Goal: Task Accomplishment & Management: Use online tool/utility

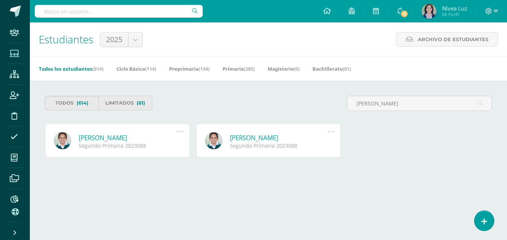
type input "[PERSON_NAME]"
click at [114, 139] on link "[PERSON_NAME]" at bounding box center [128, 137] width 98 height 9
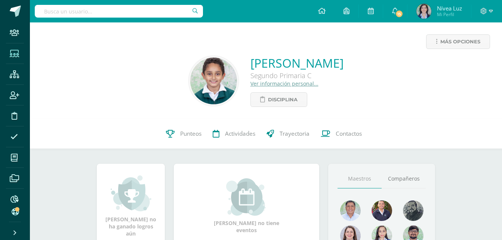
click at [14, 53] on icon at bounding box center [14, 53] width 9 height 7
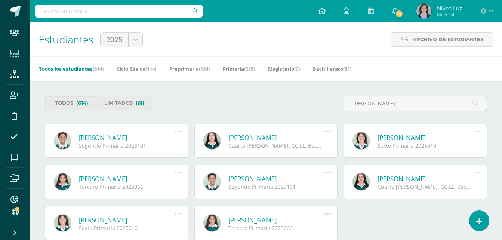
drag, startPoint x: 408, startPoint y: 103, endPoint x: 313, endPoint y: 105, distance: 95.3
click at [313, 105] on div "Todos (614) Limitados (61) sinay galdamez" at bounding box center [266, 106] width 448 height 21
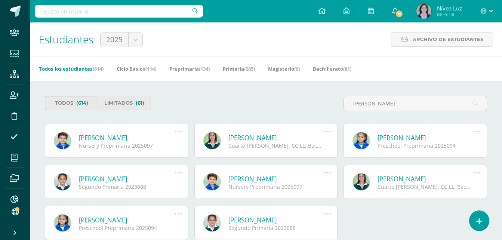
type input "muñoz"
click at [119, 182] on link "Ricardo Andreé Muñóz Morales" at bounding box center [127, 178] width 96 height 9
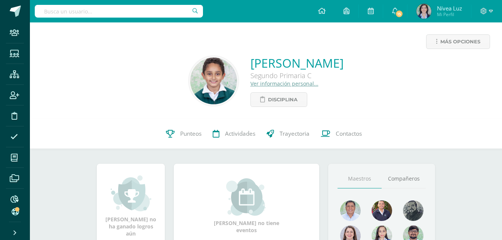
click at [250, 87] on div "Ricardo Andreé Muñóz Morales Segundo Primaria C Ver información personal... Dis…" at bounding box center [296, 81] width 93 height 52
click at [250, 84] on link "Ver información personal..." at bounding box center [284, 83] width 68 height 7
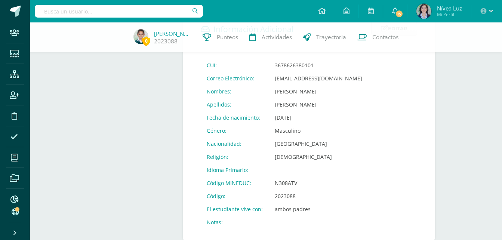
scroll to position [224, 0]
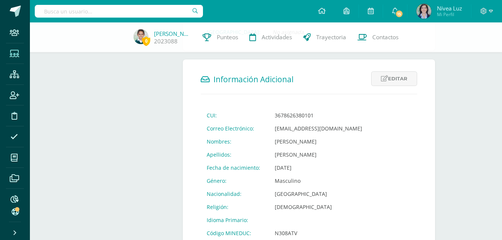
click at [17, 53] on icon at bounding box center [14, 53] width 9 height 7
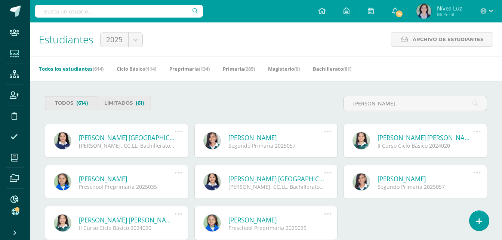
type input "alfaro galicia"
click at [124, 136] on link "[PERSON_NAME] [GEOGRAPHIC_DATA]" at bounding box center [127, 137] width 96 height 9
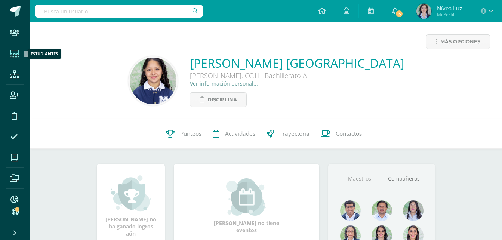
click at [15, 53] on icon at bounding box center [14, 53] width 9 height 7
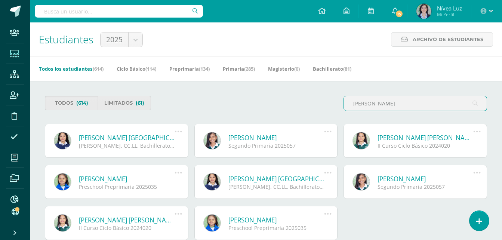
type input "[PERSON_NAME]"
click at [134, 139] on link "Valery Elizabeth Alfaro Galicia" at bounding box center [127, 137] width 96 height 9
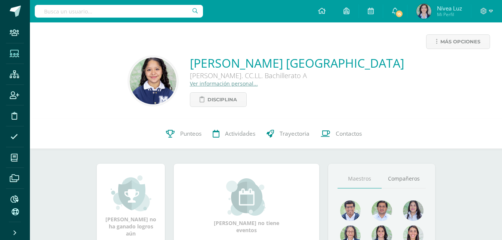
click at [13, 53] on icon at bounding box center [14, 53] width 9 height 7
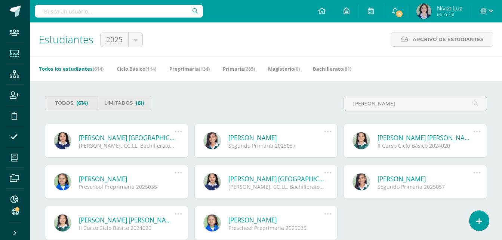
type input "alfaro galicia"
click at [94, 138] on link "Valery Elizabeth Alfaro Galicia" at bounding box center [127, 137] width 96 height 9
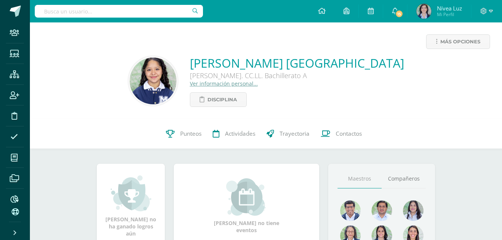
click at [237, 83] on link "Ver información personal..." at bounding box center [224, 83] width 68 height 7
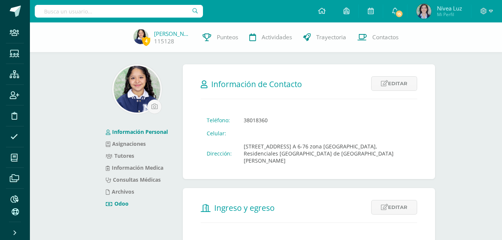
click at [118, 202] on link "Odoo" at bounding box center [117, 203] width 23 height 7
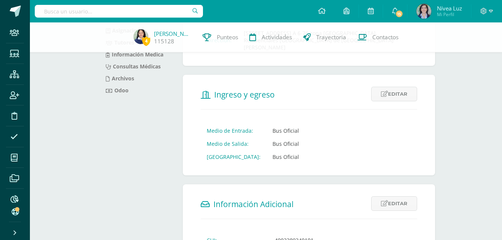
scroll to position [112, 0]
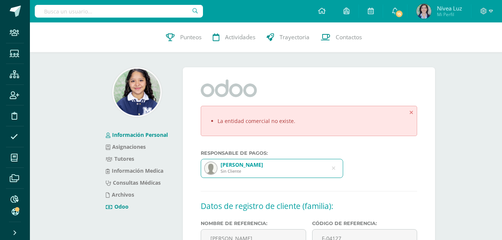
click at [139, 134] on link "Información Personal" at bounding box center [137, 134] width 62 height 7
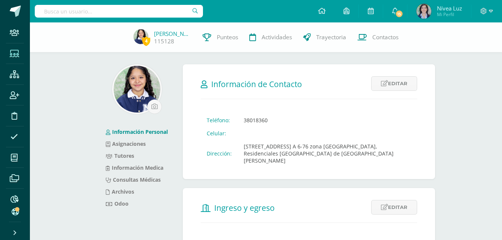
drag, startPoint x: 11, startPoint y: 57, endPoint x: 14, endPoint y: 60, distance: 4.2
click at [11, 57] on icon at bounding box center [14, 53] width 9 height 7
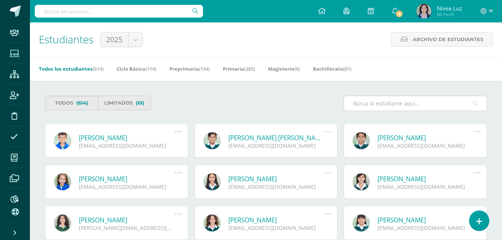
click at [391, 103] on input "text" at bounding box center [415, 103] width 143 height 15
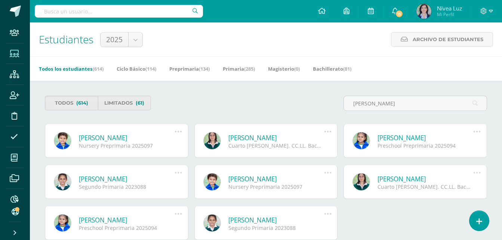
type input "muñoz"
click at [108, 179] on link "[PERSON_NAME]" at bounding box center [127, 178] width 96 height 9
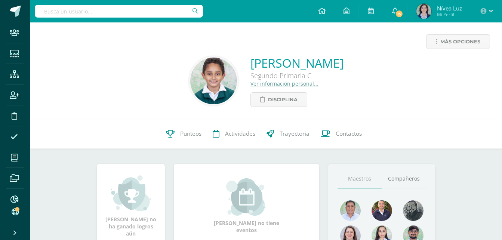
click at [250, 83] on link "Ver información personal..." at bounding box center [284, 83] width 68 height 7
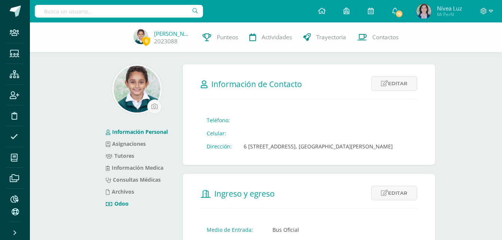
click at [118, 204] on link "Odoo" at bounding box center [117, 203] width 23 height 7
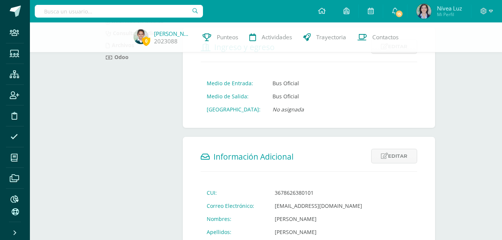
scroll to position [149, 0]
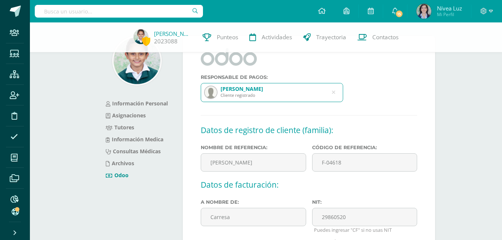
scroll to position [75, 0]
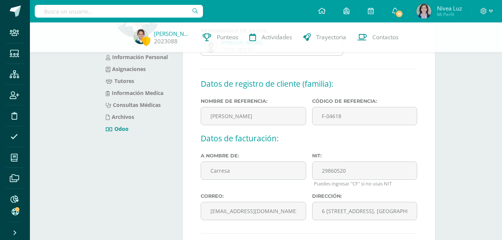
drag, startPoint x: 7, startPoint y: 53, endPoint x: 33, endPoint y: 55, distance: 25.5
click at [7, 53] on span at bounding box center [14, 53] width 17 height 17
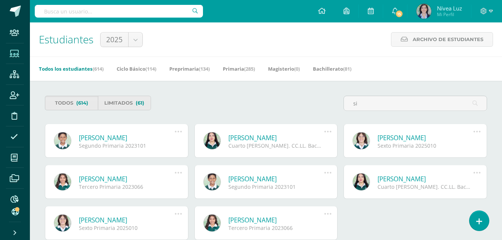
type input "s"
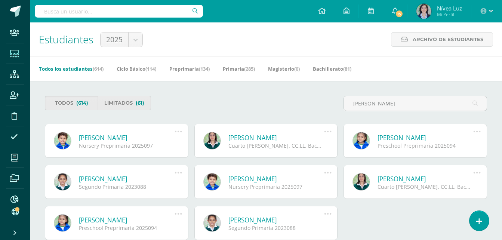
type input "muñoz"
click at [115, 178] on link "[PERSON_NAME]" at bounding box center [127, 178] width 96 height 9
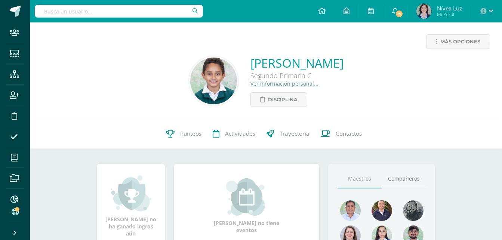
click at [250, 83] on link "Ver información personal..." at bounding box center [284, 83] width 68 height 7
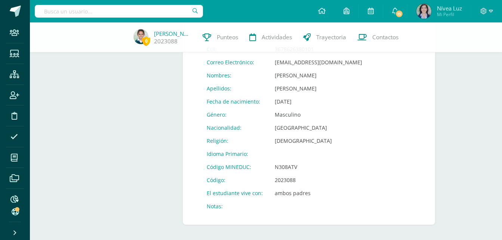
scroll to position [298, 0]
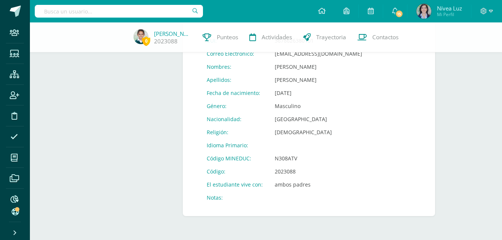
drag, startPoint x: 9, startPoint y: 50, endPoint x: 46, endPoint y: 50, distance: 37.7
click at [9, 50] on span at bounding box center [14, 53] width 17 height 17
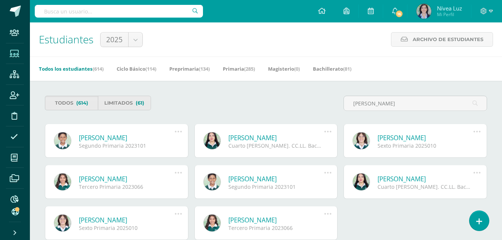
type input "[PERSON_NAME]"
click at [114, 140] on link "[PERSON_NAME]" at bounding box center [127, 137] width 96 height 9
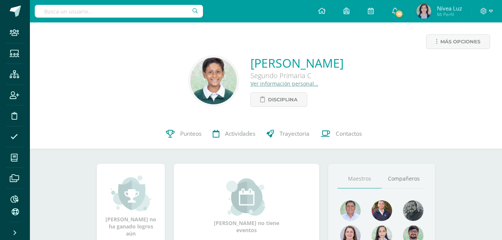
click at [250, 82] on link "Ver información personal..." at bounding box center [284, 83] width 68 height 7
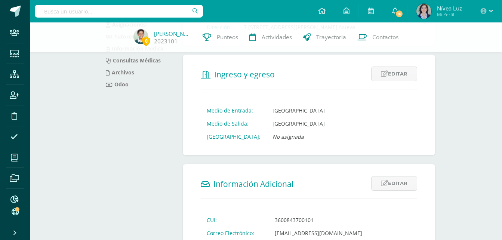
scroll to position [112, 0]
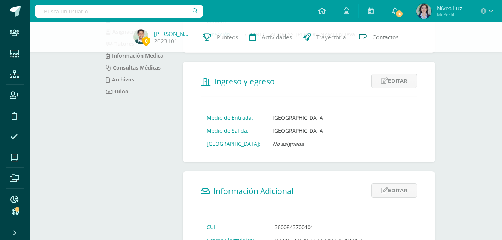
click at [392, 36] on span "Contactos" at bounding box center [385, 37] width 26 height 8
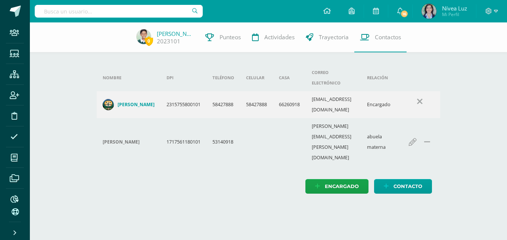
click at [133, 102] on h4 "[PERSON_NAME]" at bounding box center [136, 105] width 37 height 6
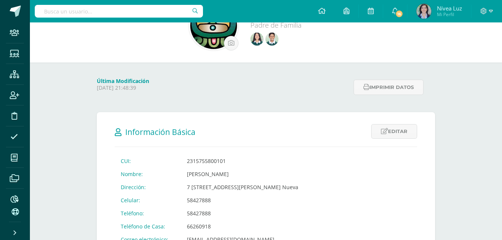
scroll to position [37, 0]
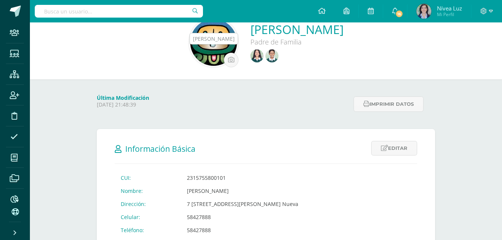
click at [265, 56] on img at bounding box center [271, 55] width 13 height 13
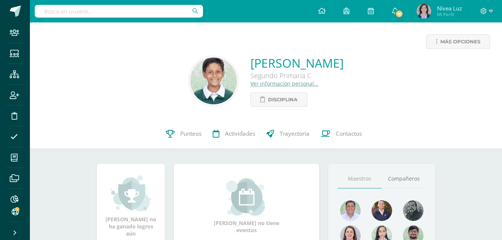
click at [250, 83] on link "Ver información personal..." at bounding box center [284, 83] width 68 height 7
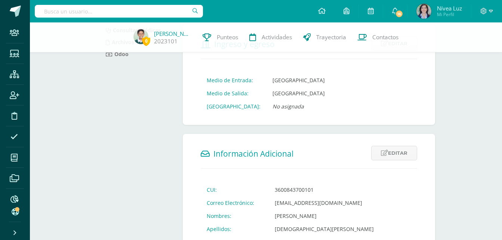
scroll to position [112, 0]
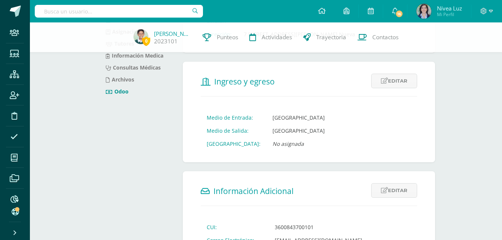
click at [118, 91] on link "Odoo" at bounding box center [117, 91] width 23 height 7
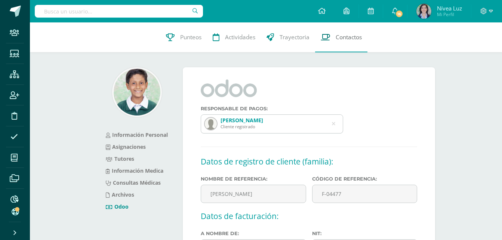
click at [353, 34] on span "Contactos" at bounding box center [348, 37] width 26 height 8
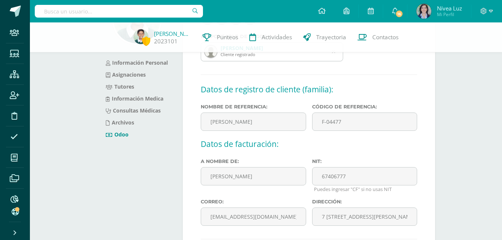
scroll to position [187, 0]
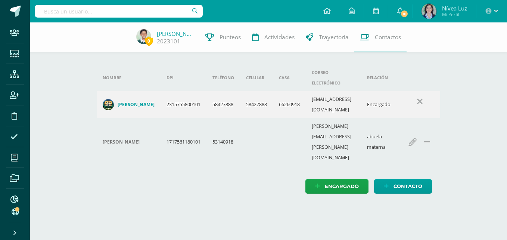
click at [133, 102] on h4 "Wendy Fabiola Sinay Galdaméz" at bounding box center [136, 105] width 37 height 6
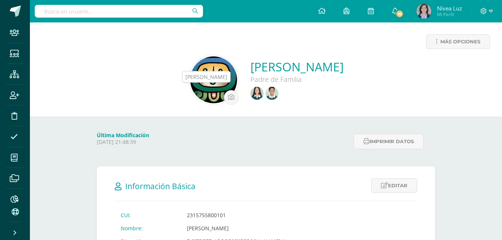
click at [250, 96] on img at bounding box center [256, 93] width 13 height 13
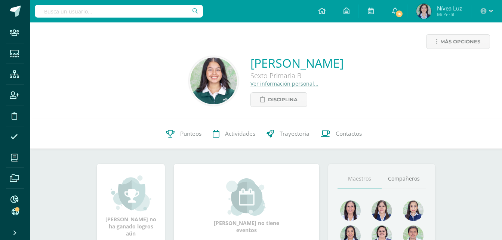
click at [190, 85] on img at bounding box center [213, 81] width 47 height 47
click at [16, 53] on icon at bounding box center [14, 53] width 9 height 7
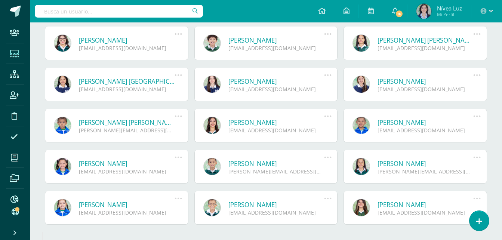
scroll to position [266, 0]
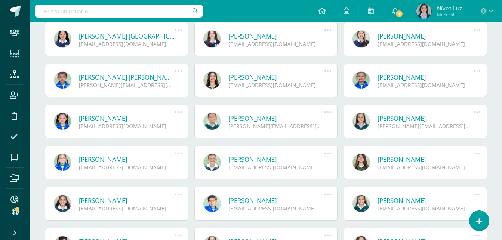
click at [360, 164] on link at bounding box center [361, 163] width 18 height 18
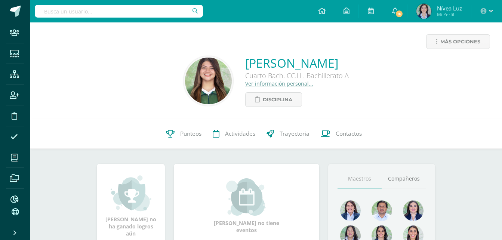
click at [185, 84] on img at bounding box center [208, 81] width 47 height 47
click at [16, 52] on icon at bounding box center [14, 53] width 9 height 7
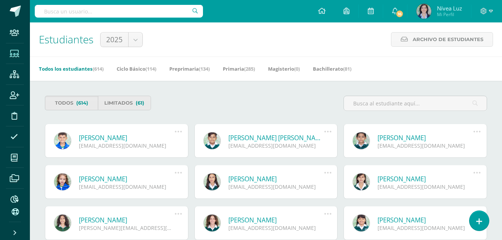
click at [12, 194] on span at bounding box center [14, 198] width 17 height 17
click at [15, 199] on icon at bounding box center [14, 198] width 8 height 7
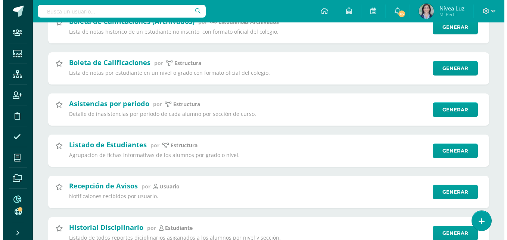
scroll to position [2935, 0]
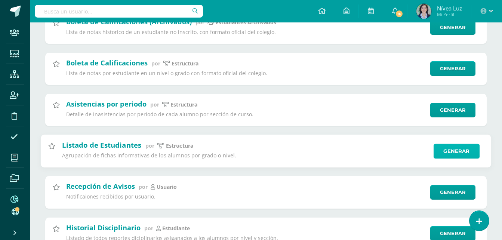
click at [456, 153] on link "Generar" at bounding box center [456, 150] width 46 height 15
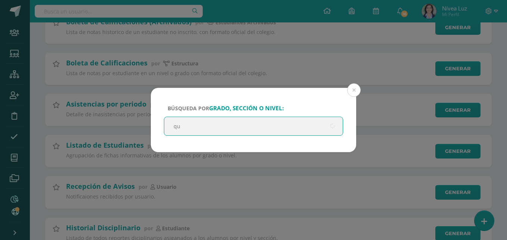
type input "q"
type input "V Bachillerato"
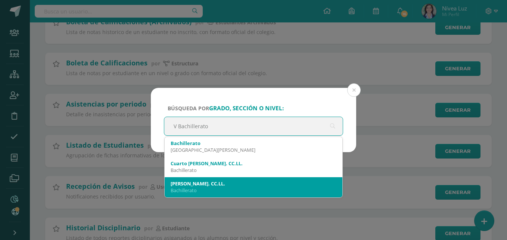
drag, startPoint x: 202, startPoint y: 187, endPoint x: 229, endPoint y: 187, distance: 26.1
click at [203, 187] on div "Bachillerato" at bounding box center [254, 190] width 166 height 7
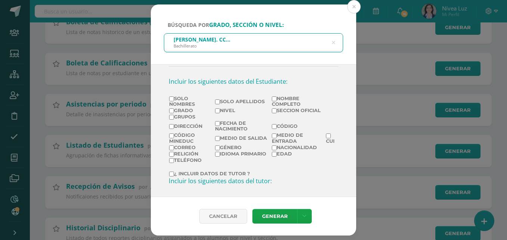
scroll to position [123, 0]
click at [272, 98] on input "Nombre completo" at bounding box center [274, 98] width 5 height 5
checkbox input "true"
click at [223, 124] on label "Fecha de Nacimiento" at bounding box center [243, 125] width 56 height 11
click at [220, 124] on input "Fecha de Nacimiento" at bounding box center [217, 123] width 5 height 5
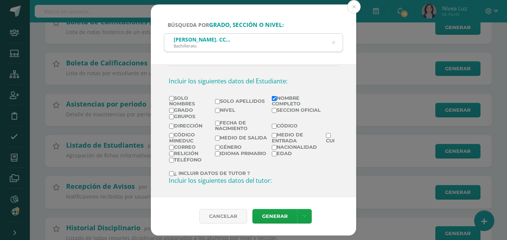
checkbox input "true"
click at [326, 136] on input "CUI" at bounding box center [328, 135] width 5 height 5
checkbox input "true"
click at [217, 124] on input "Fecha de Nacimiento" at bounding box center [217, 123] width 5 height 5
checkbox input "false"
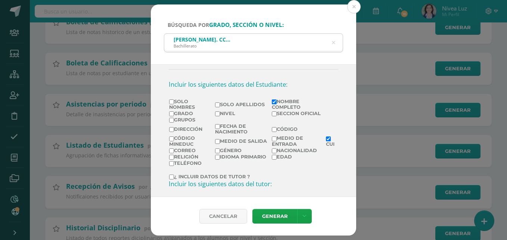
scroll to position [115, 0]
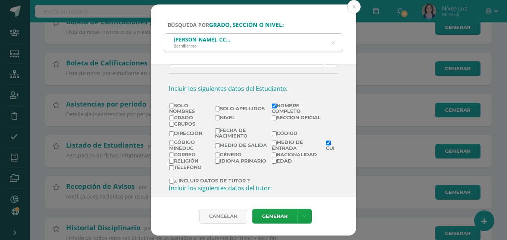
click at [217, 118] on input "Nivel" at bounding box center [217, 117] width 5 height 5
checkbox input "true"
click at [171, 118] on input "Grado" at bounding box center [171, 117] width 5 height 5
click at [173, 117] on input "Grado" at bounding box center [171, 117] width 5 height 5
checkbox input "false"
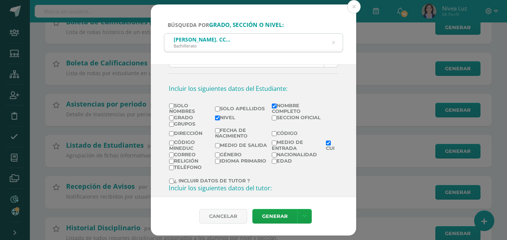
click at [169, 124] on input "Grupos" at bounding box center [171, 124] width 5 height 5
checkbox input "true"
click at [215, 118] on input "Nivel" at bounding box center [217, 117] width 5 height 5
checkbox input "false"
click at [272, 133] on input "Código" at bounding box center [274, 133] width 5 height 5
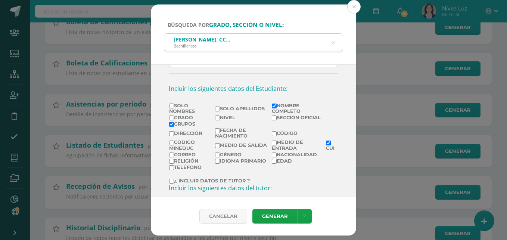
checkbox input "true"
click at [172, 142] on input "Código MINEDUC" at bounding box center [171, 142] width 5 height 5
checkbox input "true"
click at [273, 215] on link "Generar" at bounding box center [275, 216] width 45 height 15
drag, startPoint x: 356, startPoint y: 4, endPoint x: 27, endPoint y: 30, distance: 329.7
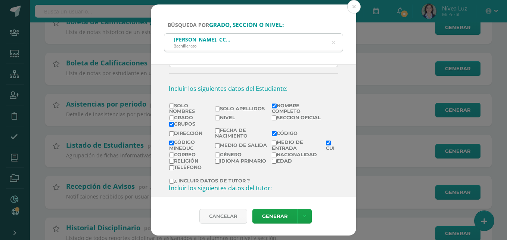
click at [355, 7] on button at bounding box center [353, 6] width 13 height 13
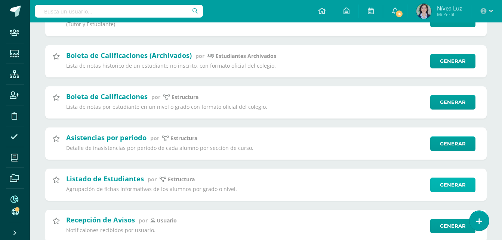
scroll to position [2897, 0]
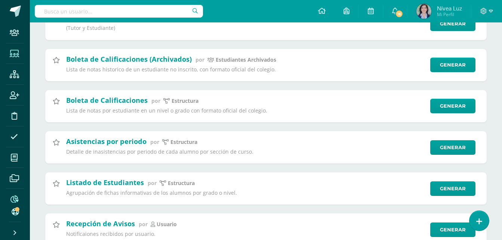
click at [21, 54] on span at bounding box center [14, 53] width 17 height 17
click at [13, 54] on icon at bounding box center [14, 53] width 9 height 7
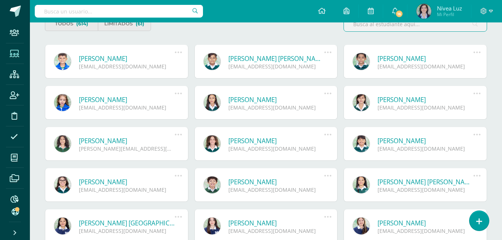
scroll to position [191, 0]
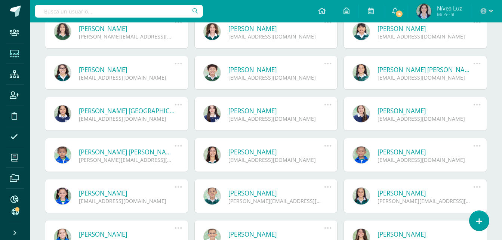
click at [118, 110] on link "[PERSON_NAME] [GEOGRAPHIC_DATA]" at bounding box center [127, 110] width 96 height 9
